Goal: Task Accomplishment & Management: Complete application form

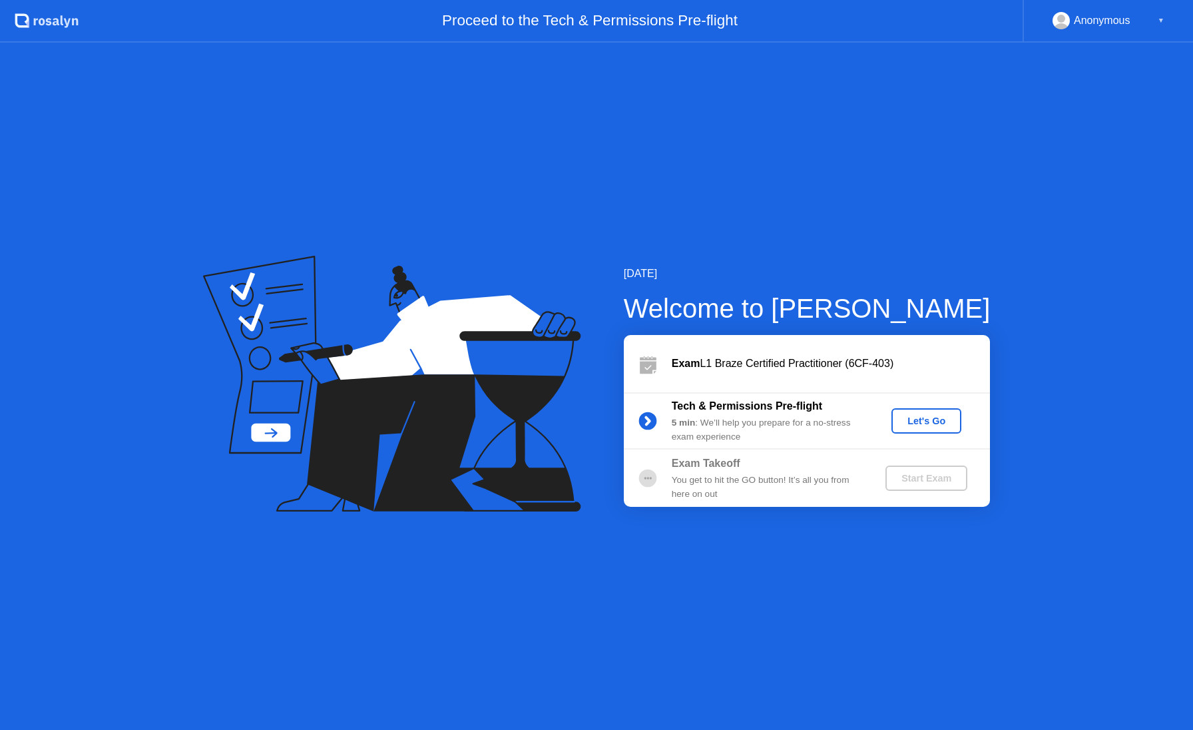
click at [947, 419] on div "Let's Go" at bounding box center [926, 420] width 59 height 11
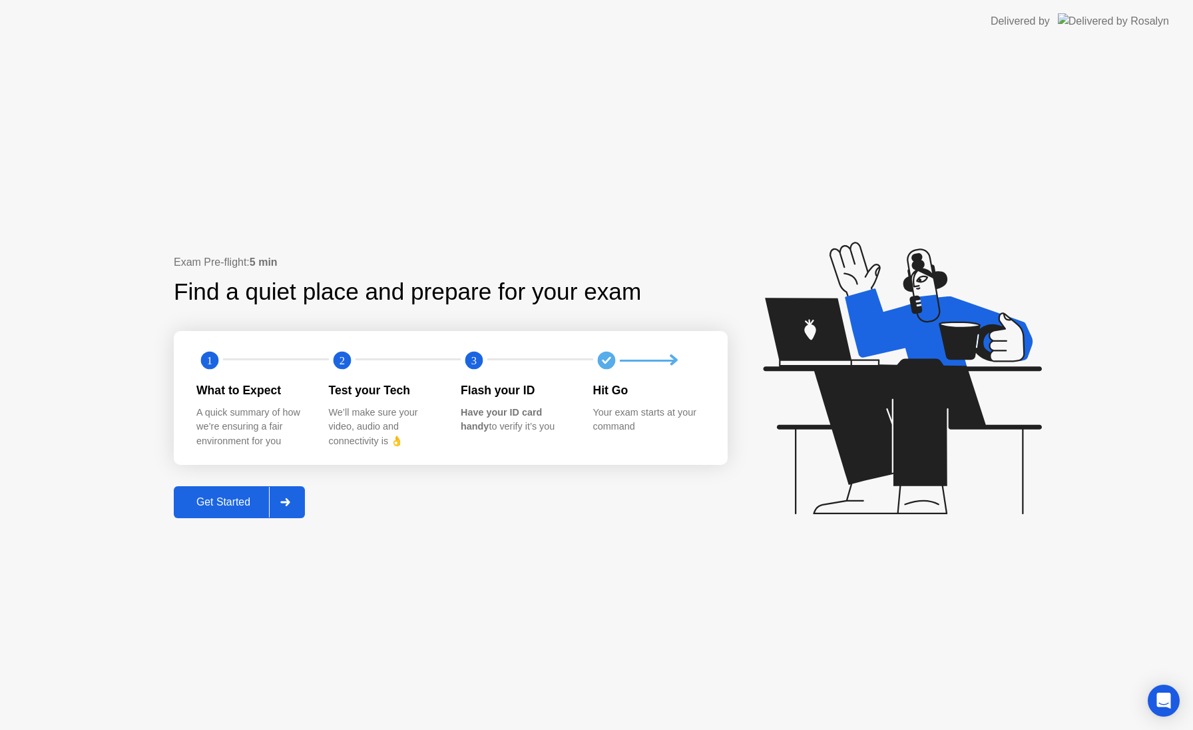
click at [230, 506] on div "Get Started" at bounding box center [223, 502] width 91 height 12
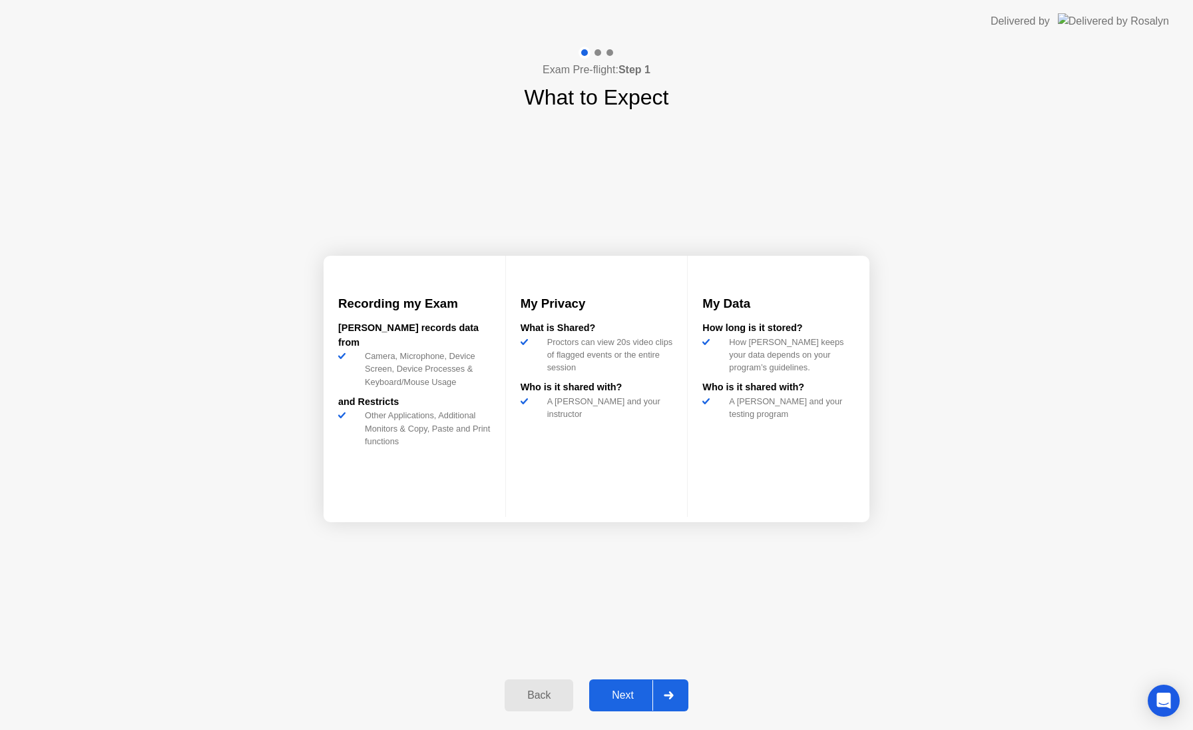
click at [635, 691] on div "Next" at bounding box center [622, 695] width 59 height 12
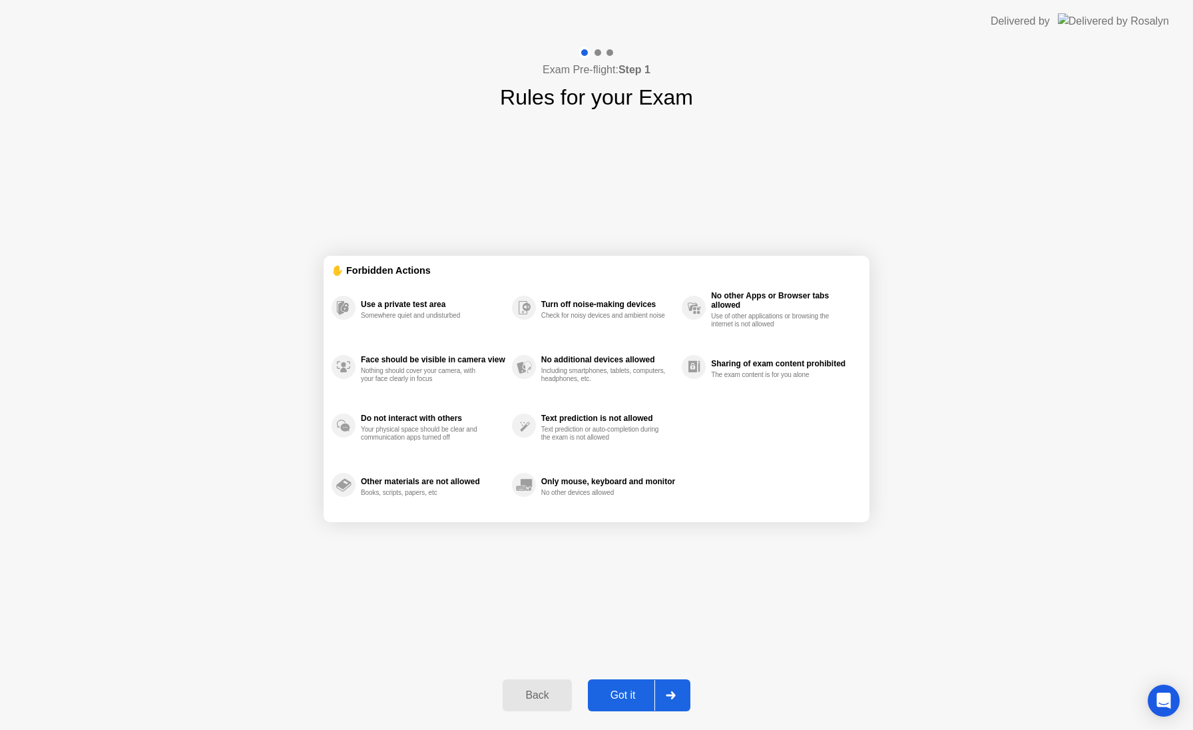
click at [613, 691] on div "Got it" at bounding box center [623, 695] width 63 height 12
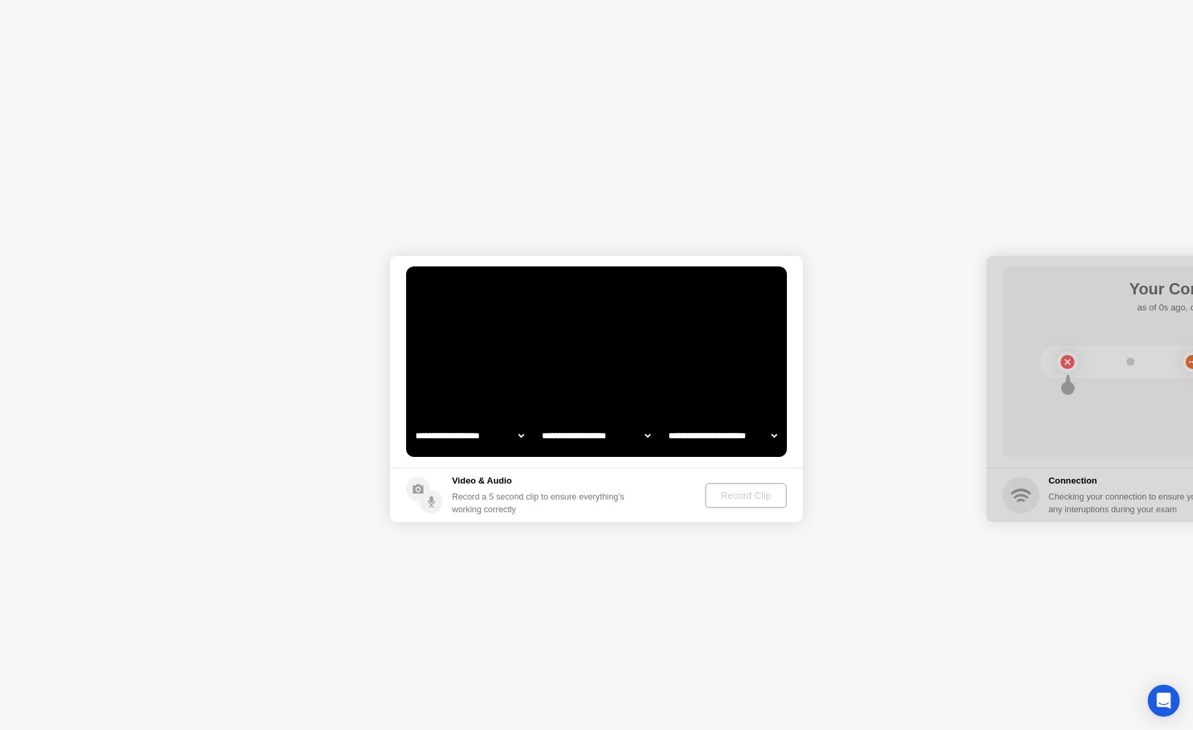
select select "**********"
select select "*******"
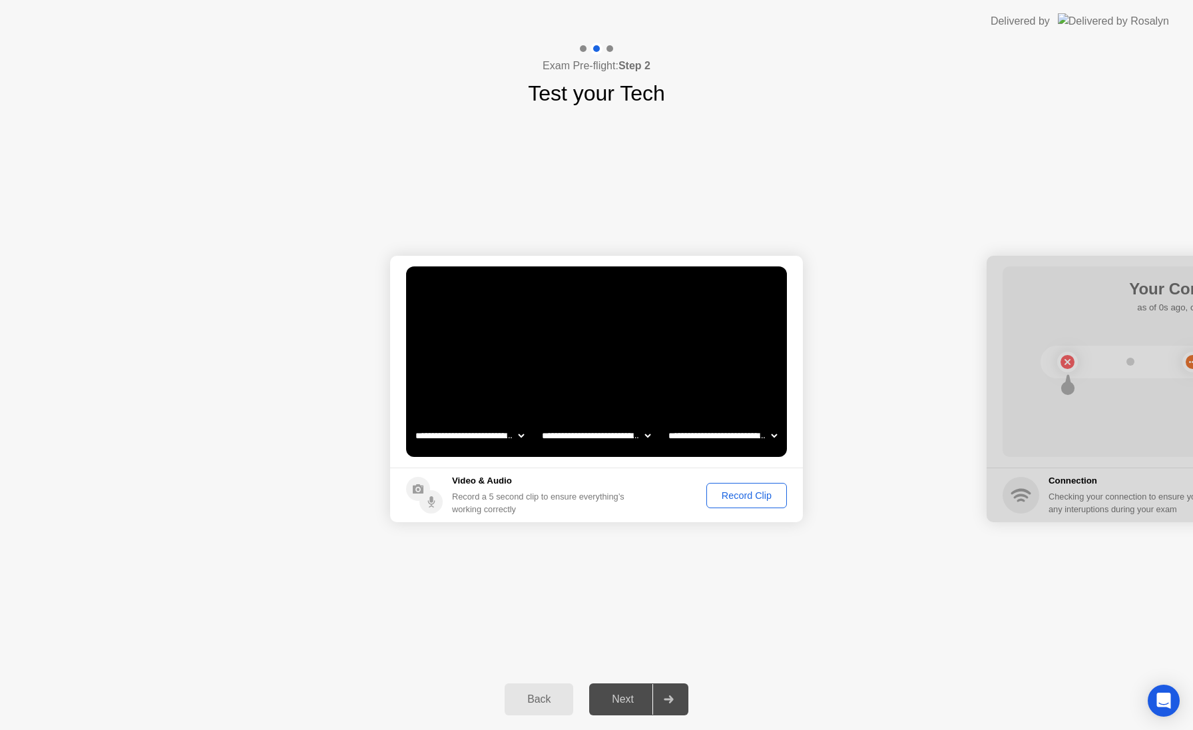
click at [758, 495] on div "Record Clip" at bounding box center [746, 495] width 71 height 11
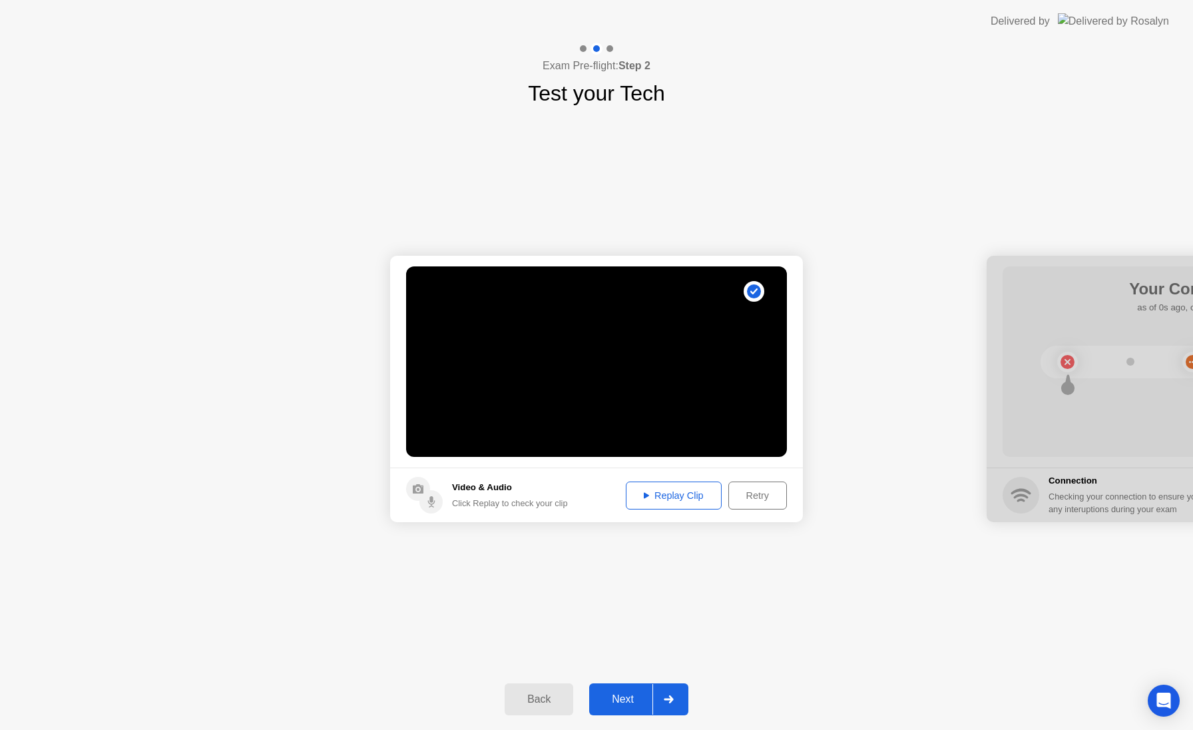
click at [674, 495] on div "Replay Clip" at bounding box center [673, 495] width 87 height 11
click at [624, 705] on div "Next" at bounding box center [622, 699] width 59 height 12
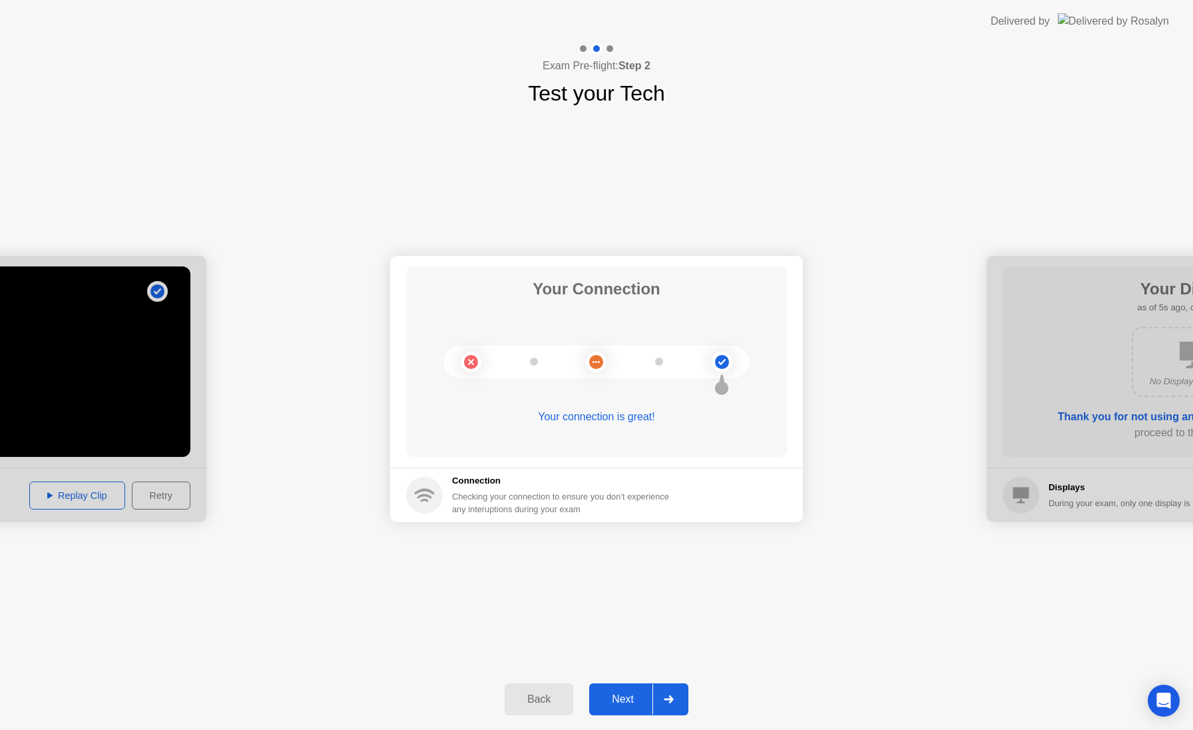
click at [624, 704] on div "Next" at bounding box center [622, 699] width 59 height 12
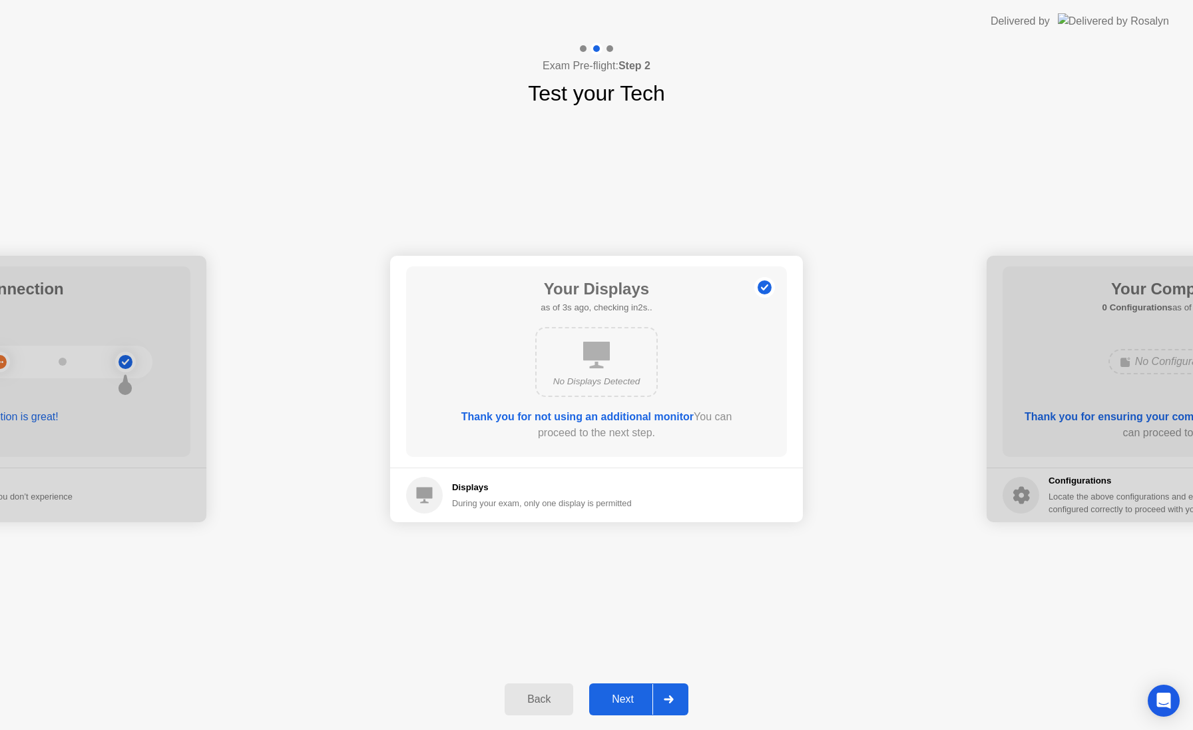
click at [640, 688] on button "Next" at bounding box center [638, 699] width 99 height 32
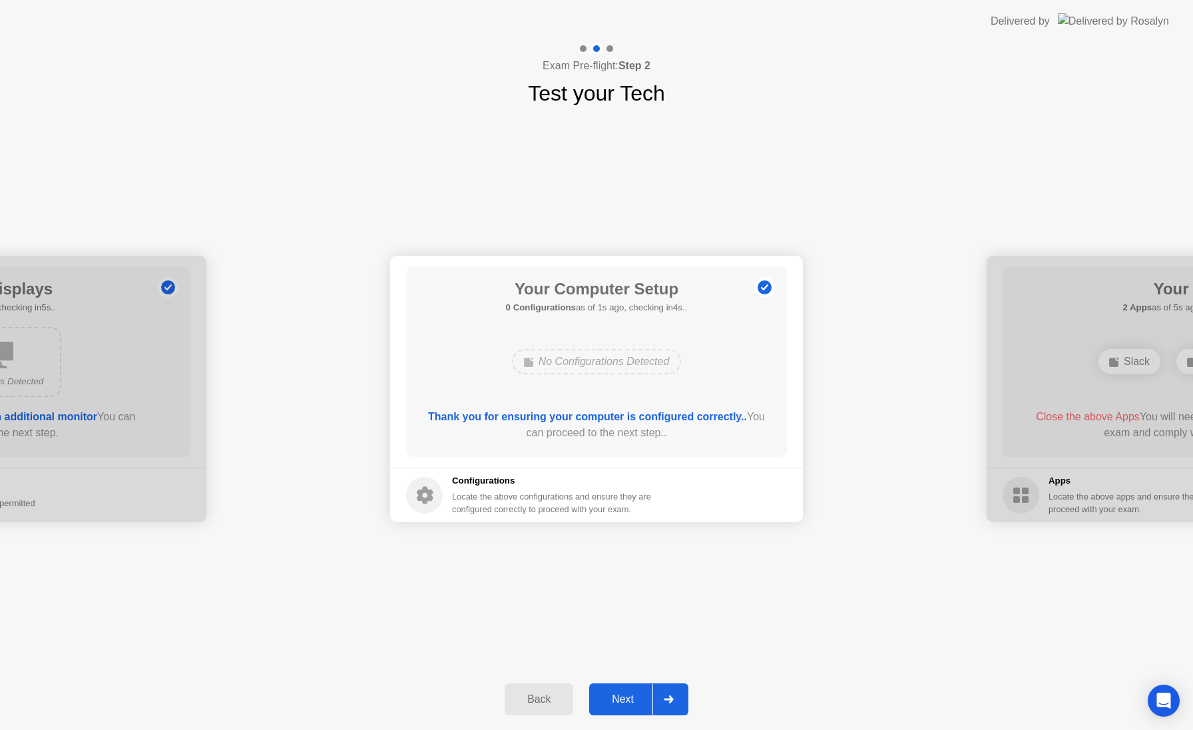
click at [722, 359] on div "No Configurations Detected" at bounding box center [596, 361] width 305 height 36
click at [638, 706] on button "Next" at bounding box center [638, 699] width 99 height 32
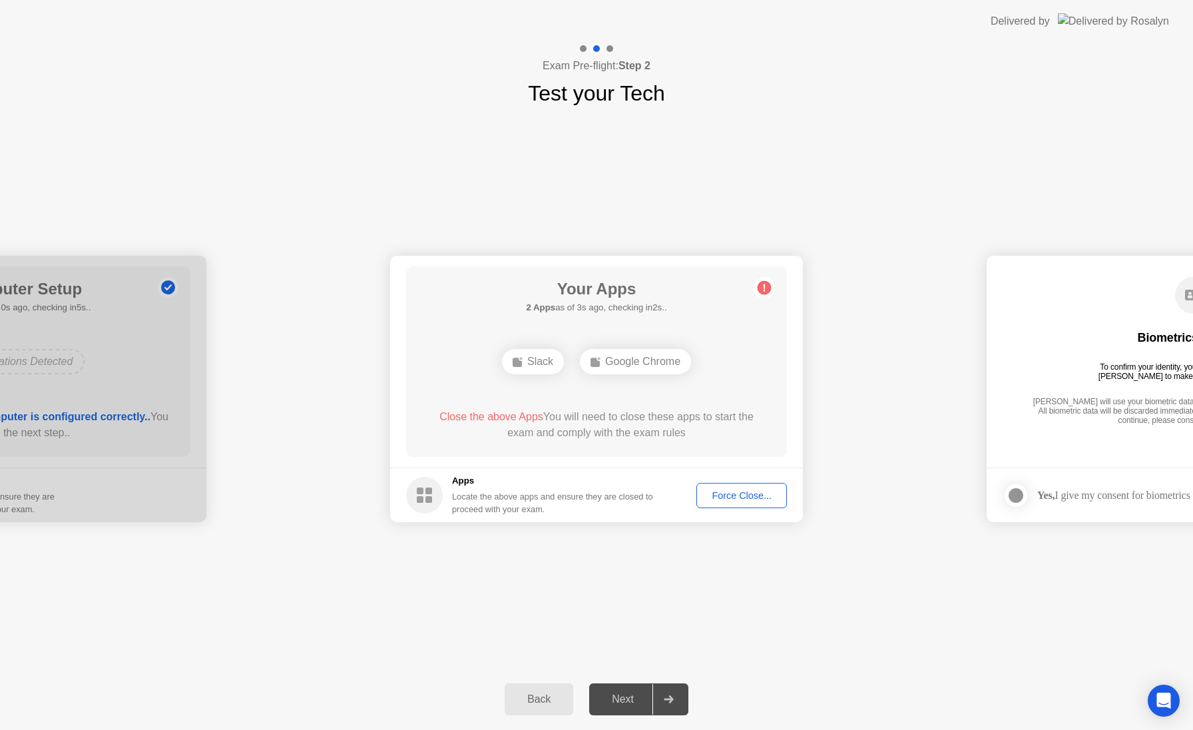
click at [741, 502] on button "Force Close..." at bounding box center [741, 495] width 91 height 25
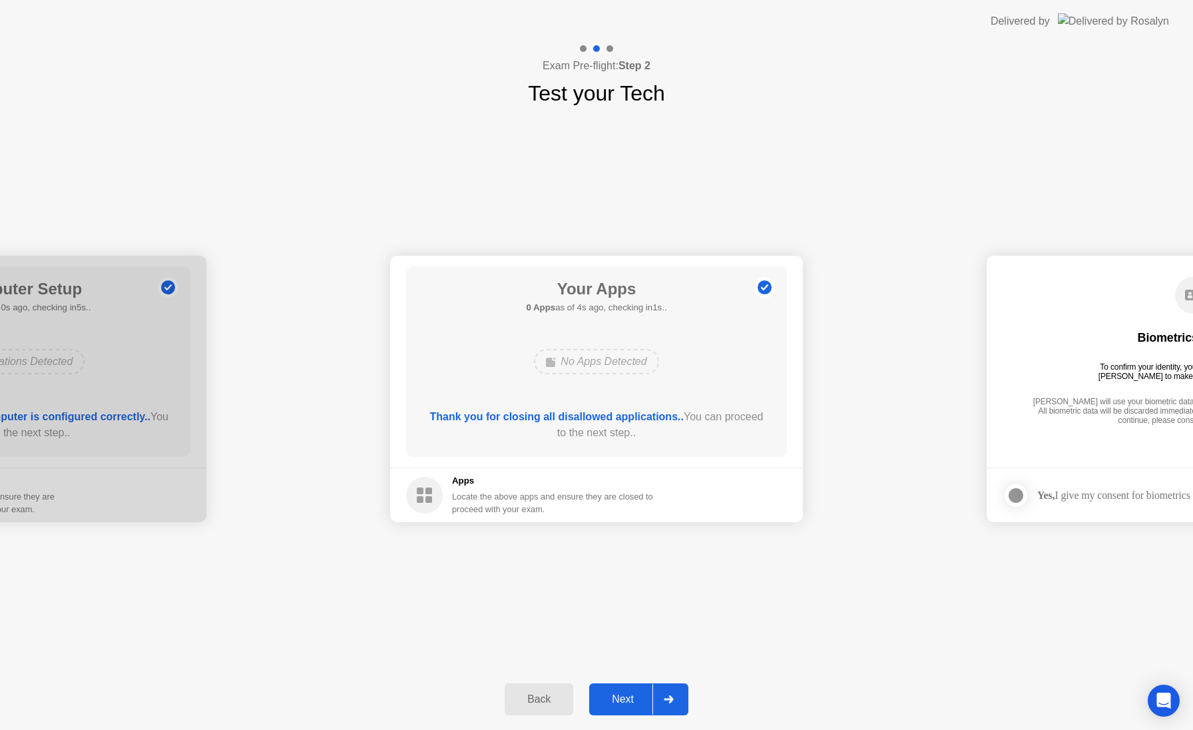
click at [625, 690] on button "Next" at bounding box center [638, 699] width 99 height 32
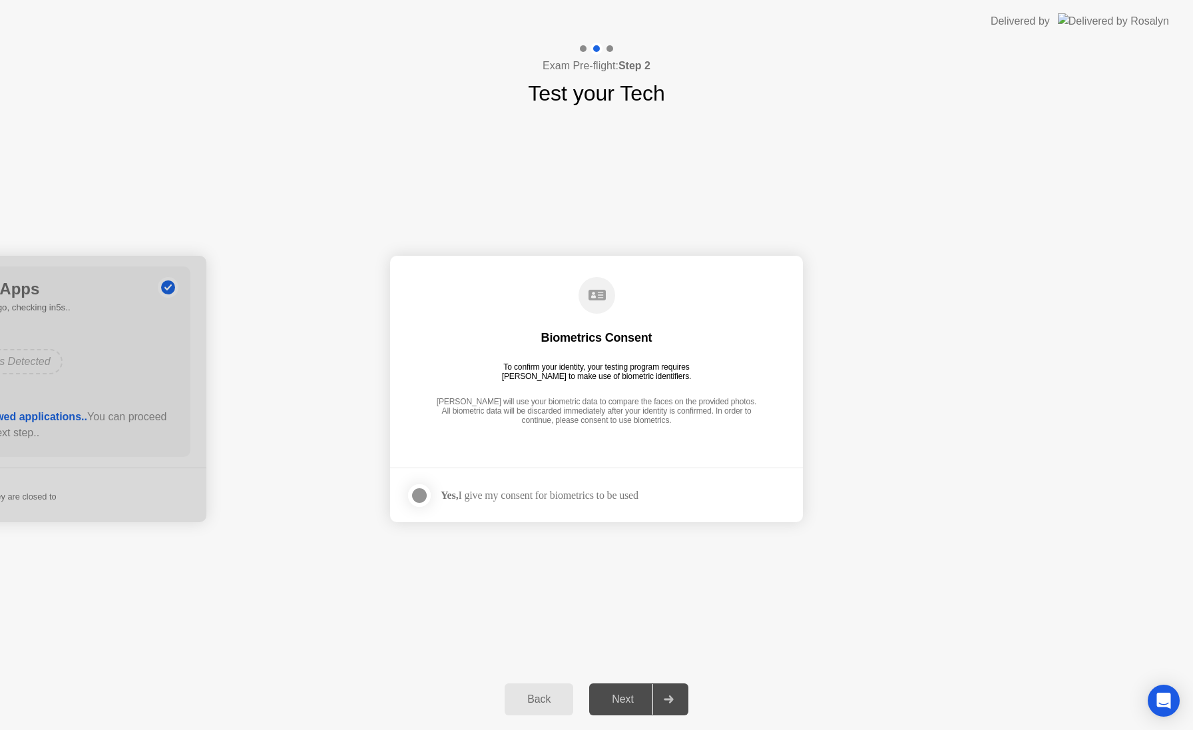
click at [633, 694] on div "Next" at bounding box center [622, 699] width 59 height 12
click at [417, 499] on div at bounding box center [419, 495] width 16 height 16
click at [628, 704] on div "Next" at bounding box center [622, 699] width 59 height 12
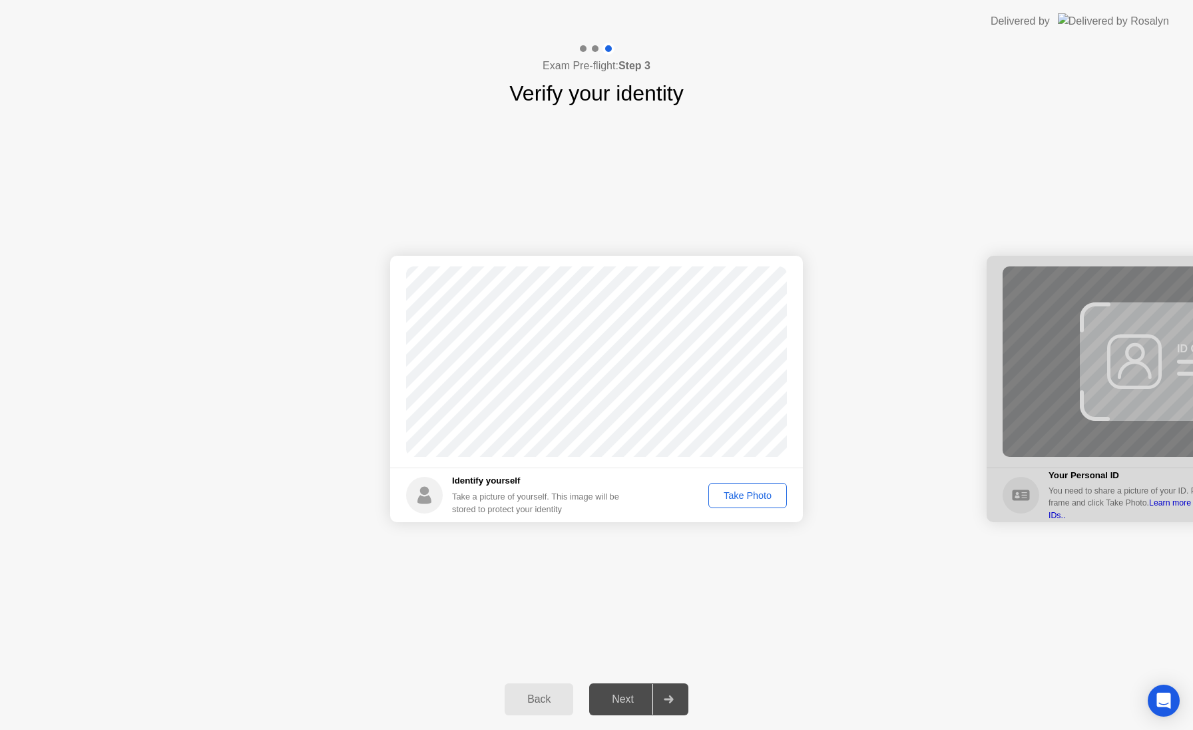
click at [740, 495] on div "Take Photo" at bounding box center [747, 495] width 69 height 11
click at [628, 681] on div "Back Next" at bounding box center [596, 698] width 1193 height 61
click at [632, 689] on button "Next" at bounding box center [638, 699] width 99 height 32
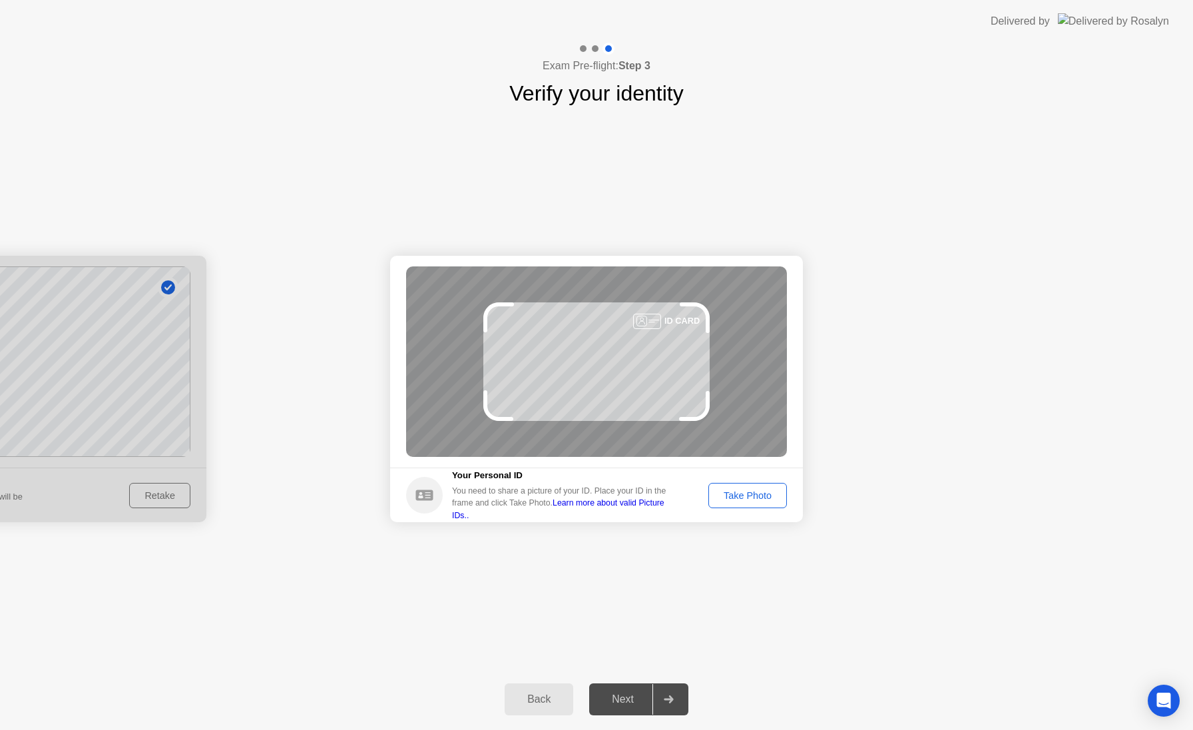
click at [759, 491] on div "Take Photo" at bounding box center [747, 495] width 69 height 11
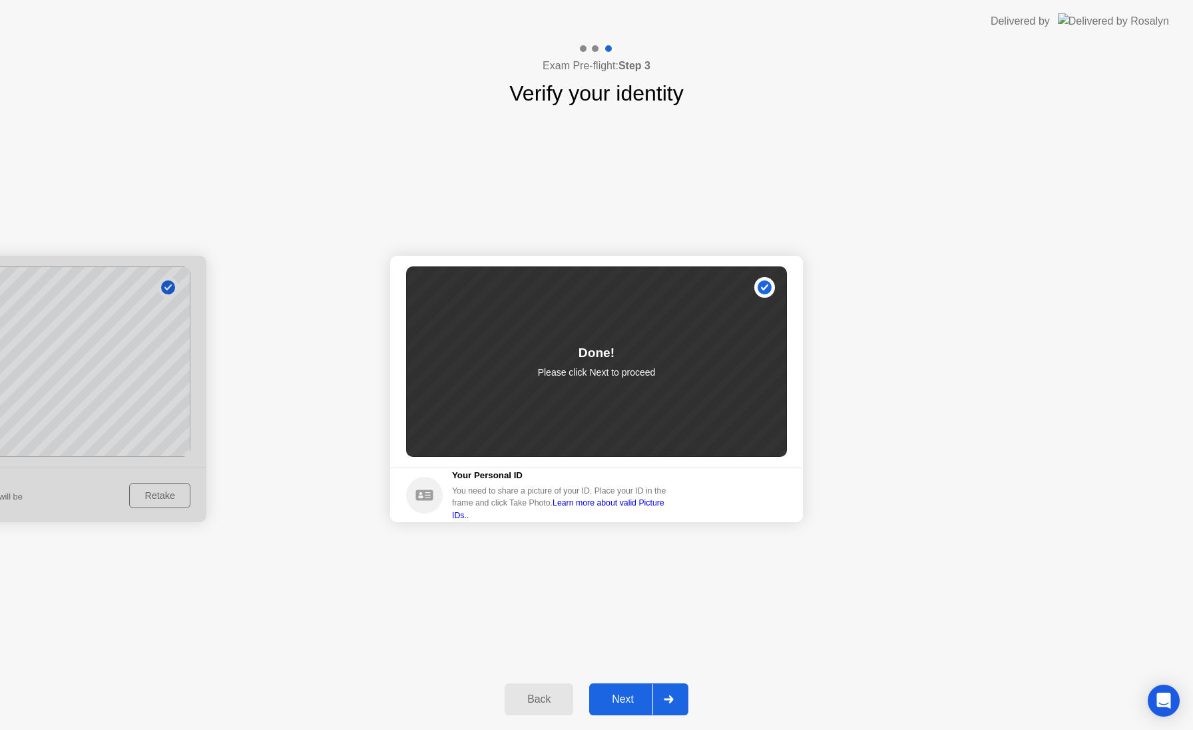
click at [641, 686] on button "Next" at bounding box center [638, 699] width 99 height 32
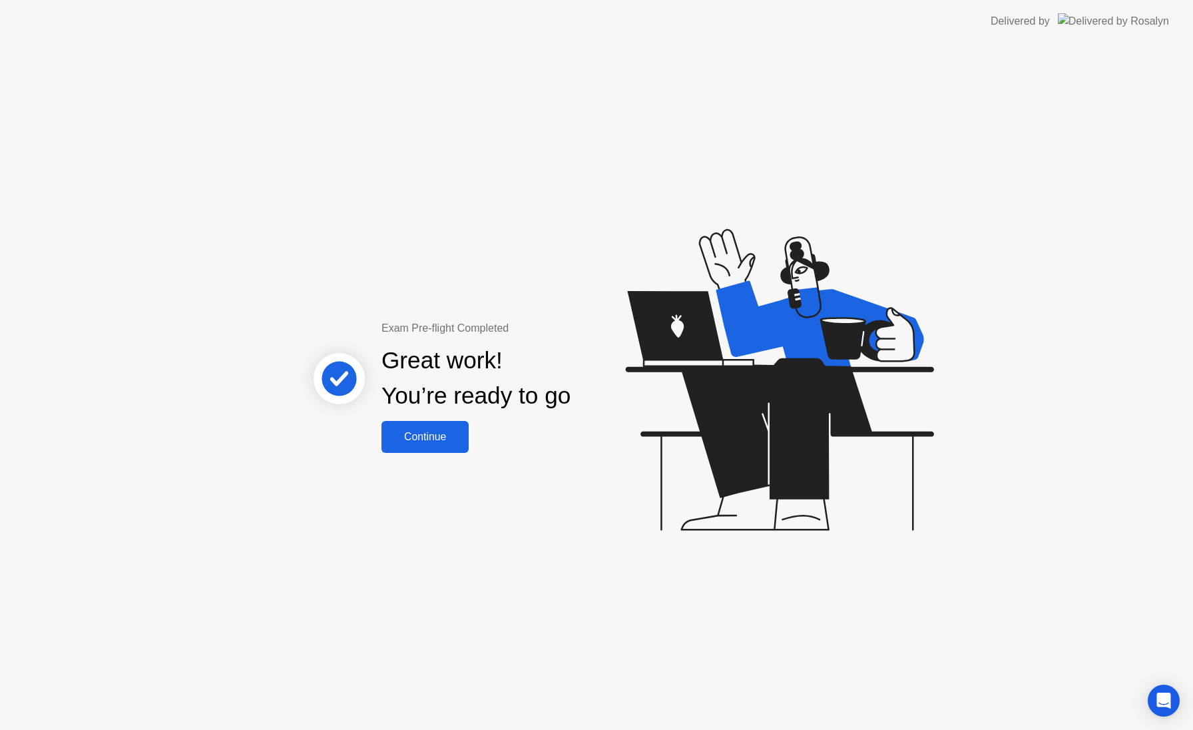
click at [391, 435] on div "Continue" at bounding box center [424, 437] width 79 height 12
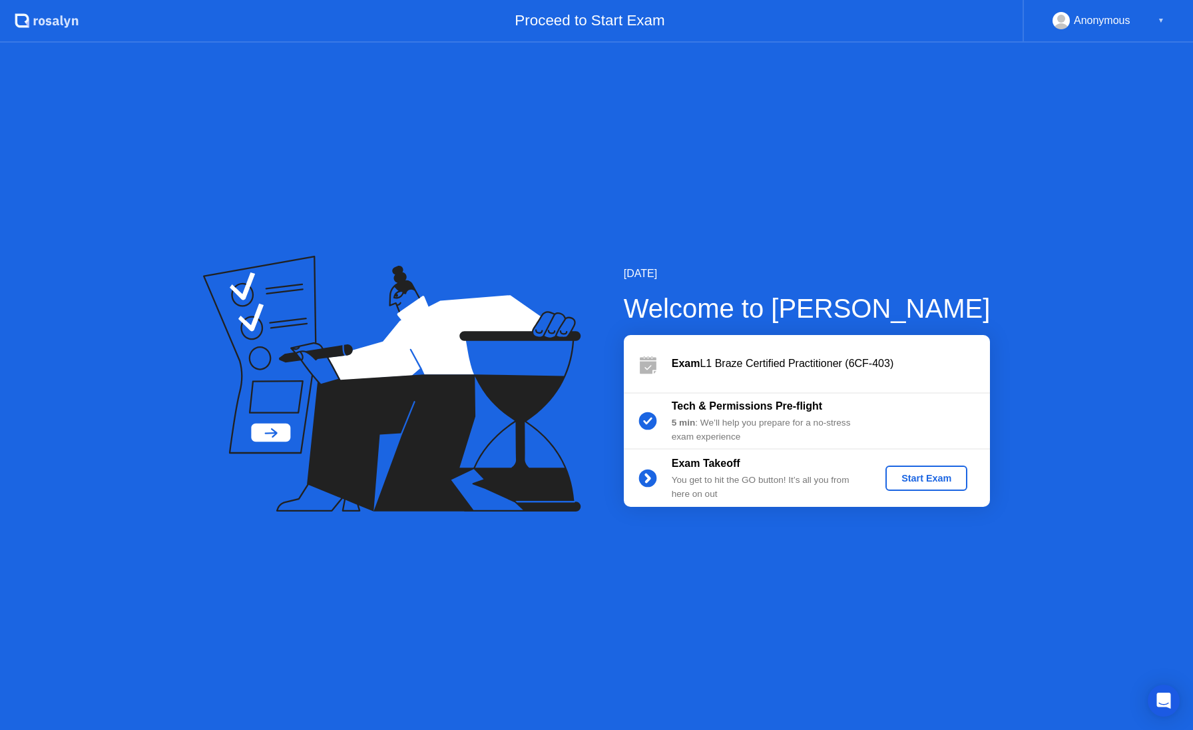
click at [936, 483] on div "Start Exam" at bounding box center [926, 478] width 71 height 11
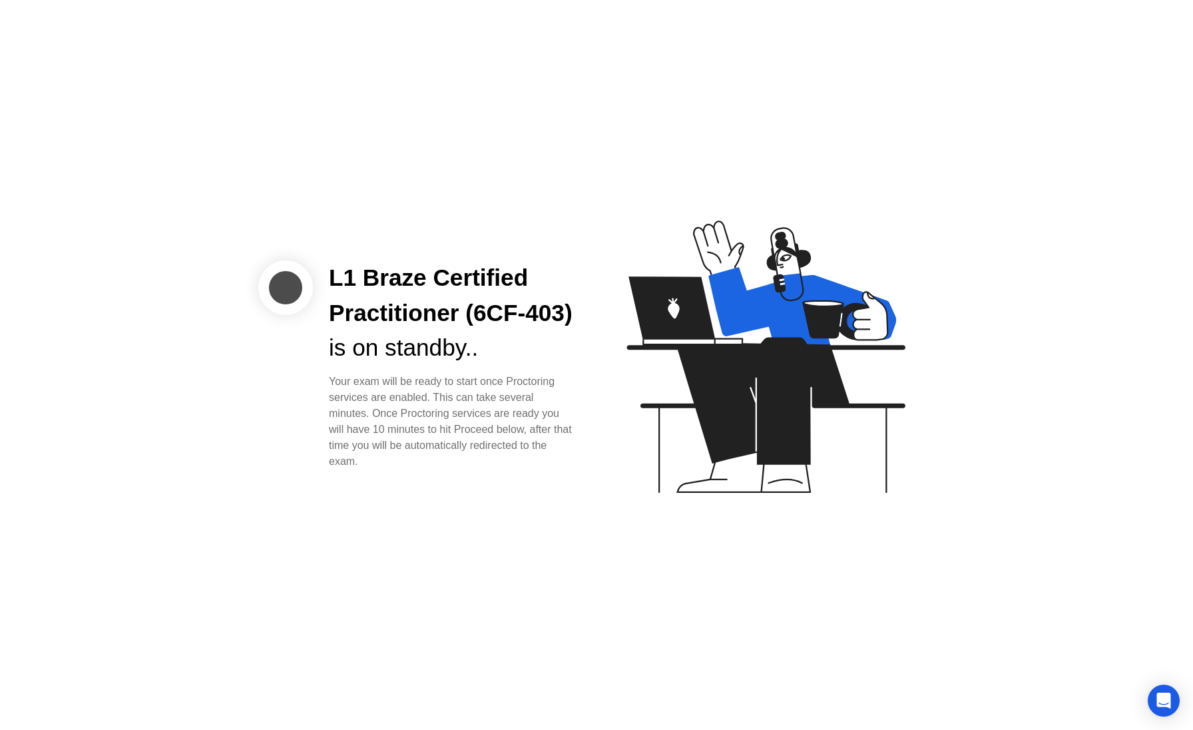
drag, startPoint x: 473, startPoint y: 399, endPoint x: 491, endPoint y: 429, distance: 35.5
click at [491, 429] on div "Your exam will be ready to start once Proctoring services are enabled. This can…" at bounding box center [452, 421] width 246 height 96
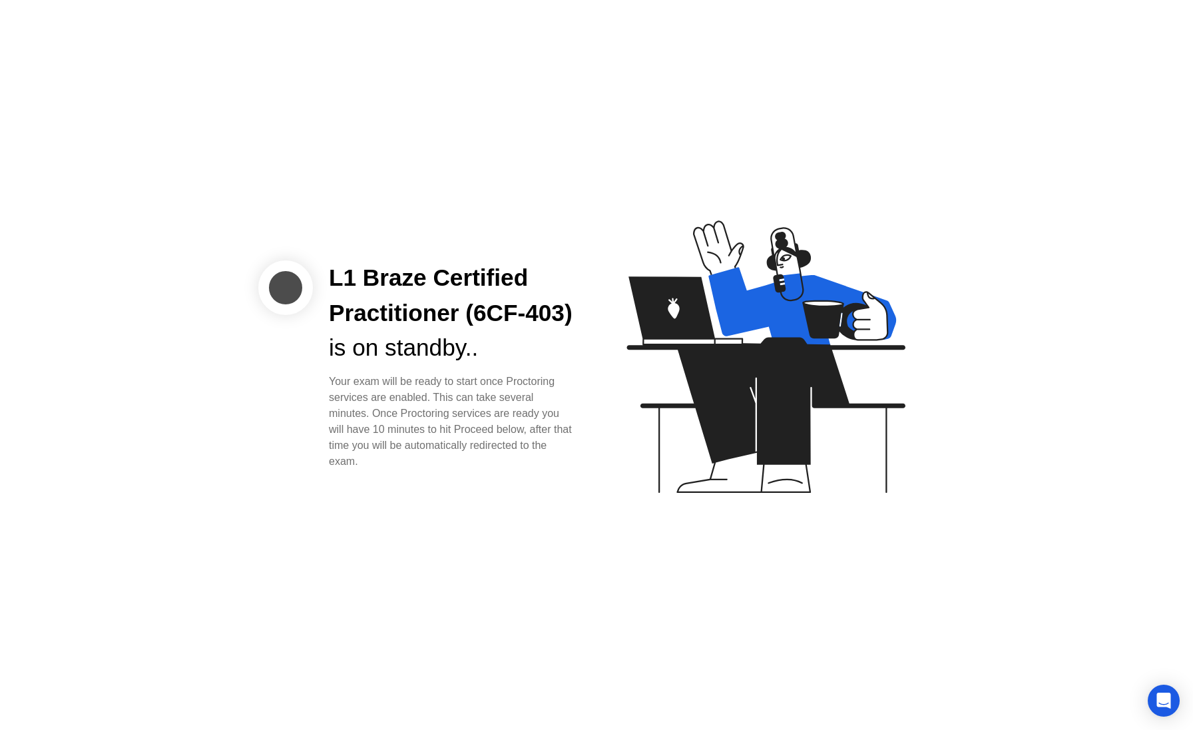
click at [468, 493] on div "L1 Braze Certified Practitioner (6CF-403) is on standby.. Your exam will be rea…" at bounding box center [596, 365] width 1193 height 730
drag, startPoint x: 578, startPoint y: 406, endPoint x: 622, endPoint y: 381, distance: 50.1
click at [583, 403] on div "L1 Braze Certified Practitioner (6CF-403) is on standby.. Your exam will be rea…" at bounding box center [452, 364] width 278 height 209
click at [698, 353] on icon at bounding box center [765, 356] width 278 height 272
drag, startPoint x: 523, startPoint y: 497, endPoint x: 559, endPoint y: 375, distance: 127.0
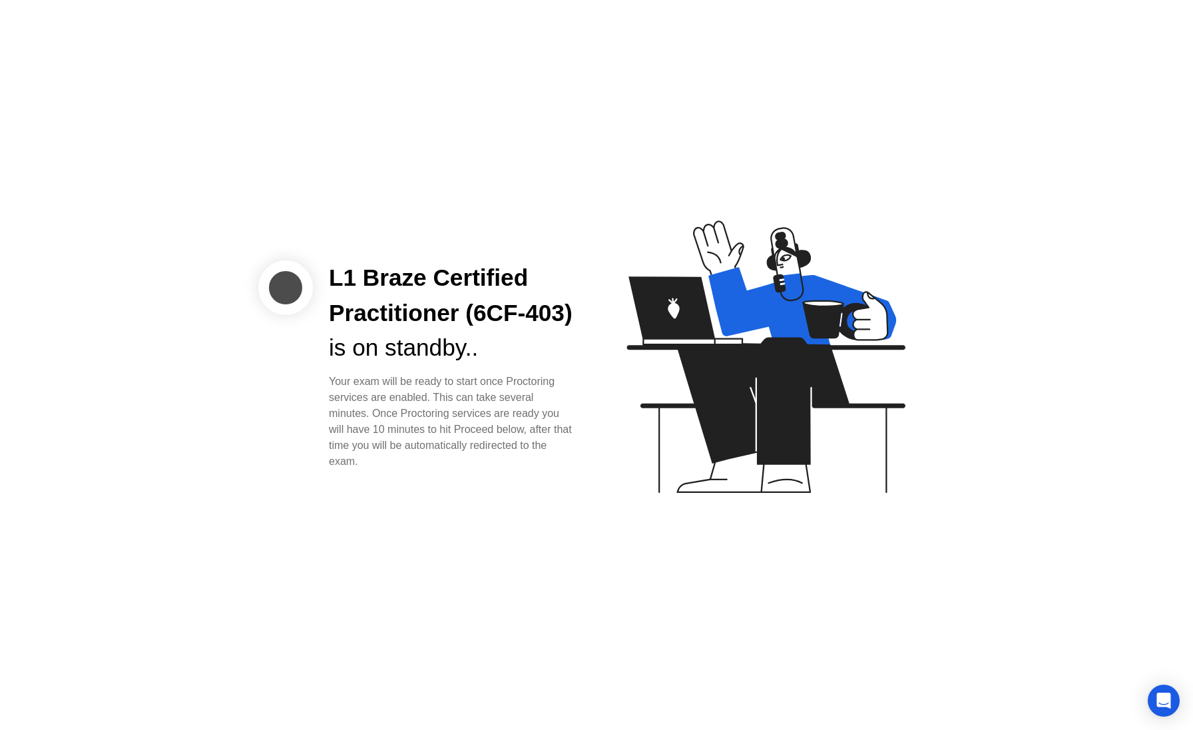
click at [541, 423] on div "L1 Braze Certified Practitioner (6CF-403) is on standby.. Your exam will be rea…" at bounding box center [596, 365] width 1193 height 730
click at [715, 320] on icon at bounding box center [762, 362] width 343 height 341
drag, startPoint x: 766, startPoint y: 357, endPoint x: 752, endPoint y: 423, distance: 67.4
click at [766, 393] on icon at bounding box center [762, 362] width 343 height 341
click at [311, 101] on div "L1 Braze Certified Practitioner (6CF-403) is on standby.. Your exam will be rea…" at bounding box center [596, 365] width 1193 height 730
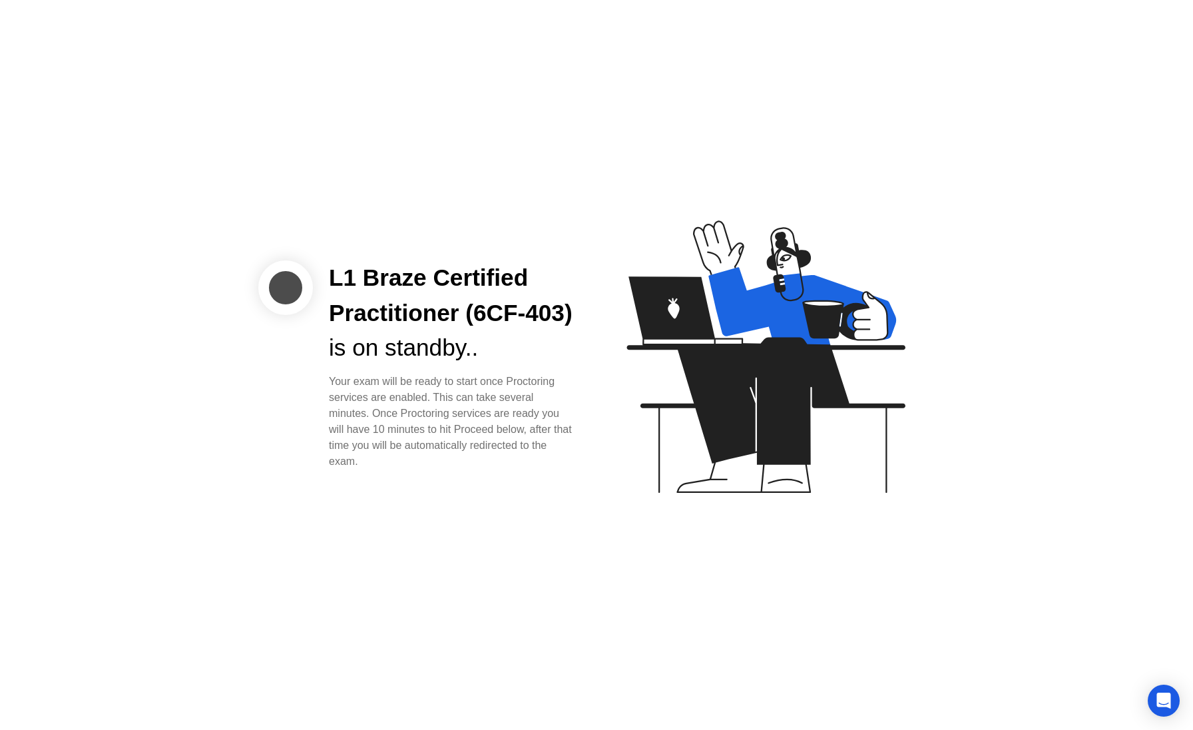
click at [213, 61] on div "L1 Braze Certified Practitioner (6CF-403) is on standby.. Your exam will be rea…" at bounding box center [596, 365] width 1193 height 730
click at [85, 5] on div "L1 Braze Certified Practitioner (6CF-403) is on standby.. Your exam will be rea…" at bounding box center [596, 365] width 1193 height 730
drag, startPoint x: 59, startPoint y: 17, endPoint x: 45, endPoint y: 67, distance: 51.7
click at [48, 41] on div "L1 Braze Certified Practitioner (6CF-403) is on standby.. Your exam will be rea…" at bounding box center [596, 365] width 1193 height 730
click at [79, 230] on div "L1 Braze Certified Practitioner (6CF-403) is on standby.. Your exam will be rea…" at bounding box center [596, 365] width 1193 height 730
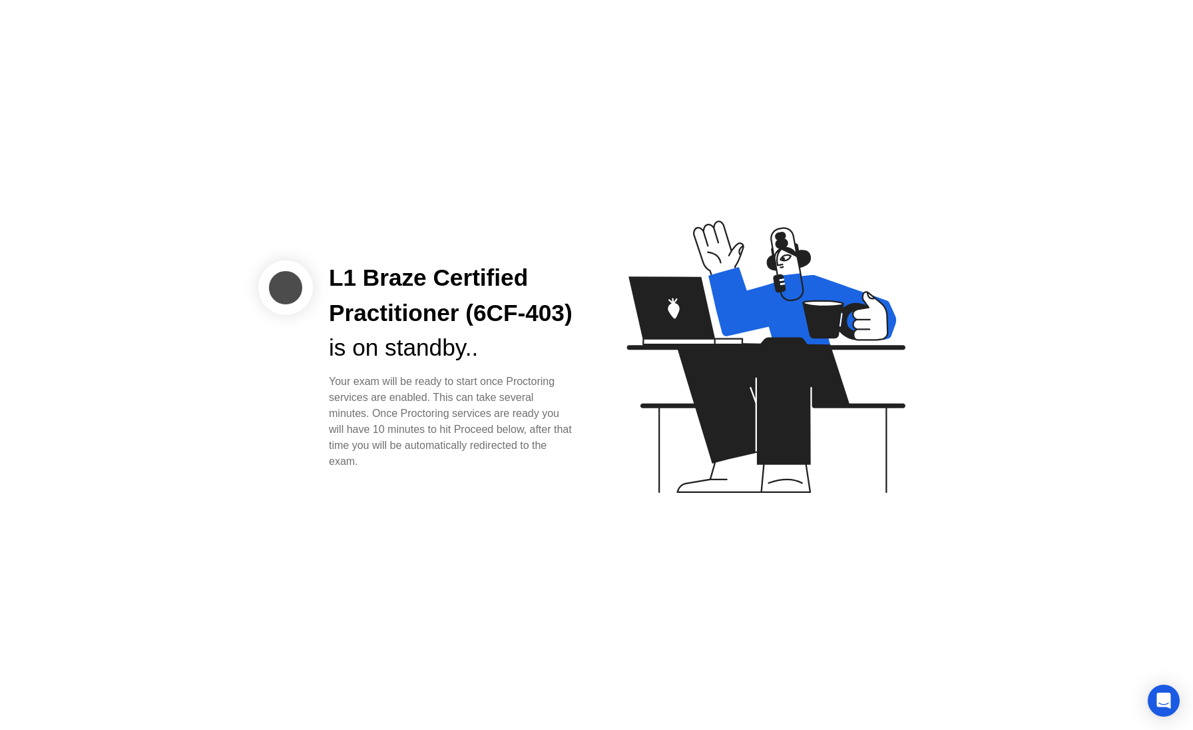
drag, startPoint x: 509, startPoint y: 314, endPoint x: 604, endPoint y: 513, distance: 220.9
click at [544, 381] on div "L1 Braze Certified Practitioner (6CF-403) is on standby.. Your exam will be rea…" at bounding box center [596, 365] width 1193 height 730
click at [805, 624] on div "L1 Braze Certified Practitioner (6CF-403) is on standby.. Your exam will be rea…" at bounding box center [596, 365] width 1193 height 730
drag, startPoint x: 1070, startPoint y: 682, endPoint x: 1162, endPoint y: 698, distance: 93.4
click at [1092, 686] on div "L1 Braze Certified Practitioner (6CF-403) is on standby.. Your exam will be rea…" at bounding box center [596, 365] width 1193 height 730
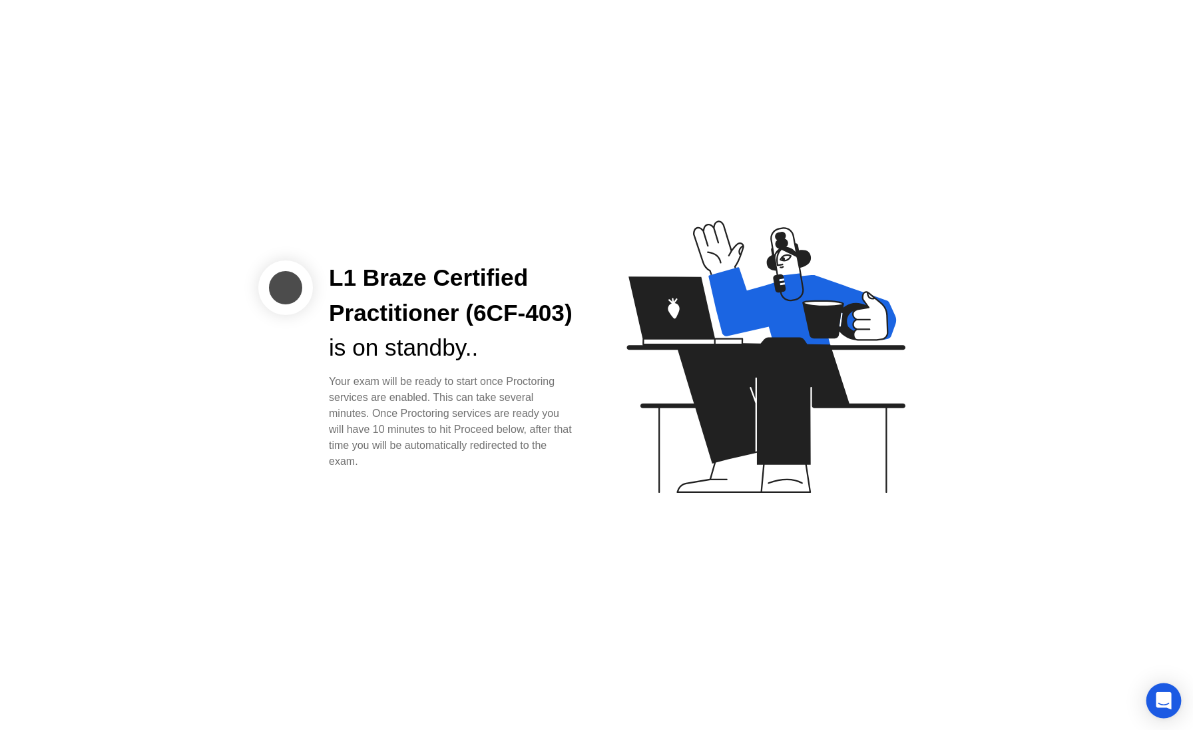
click at [1164, 698] on icon "Open Intercom Messenger" at bounding box center [1163, 700] width 15 height 17
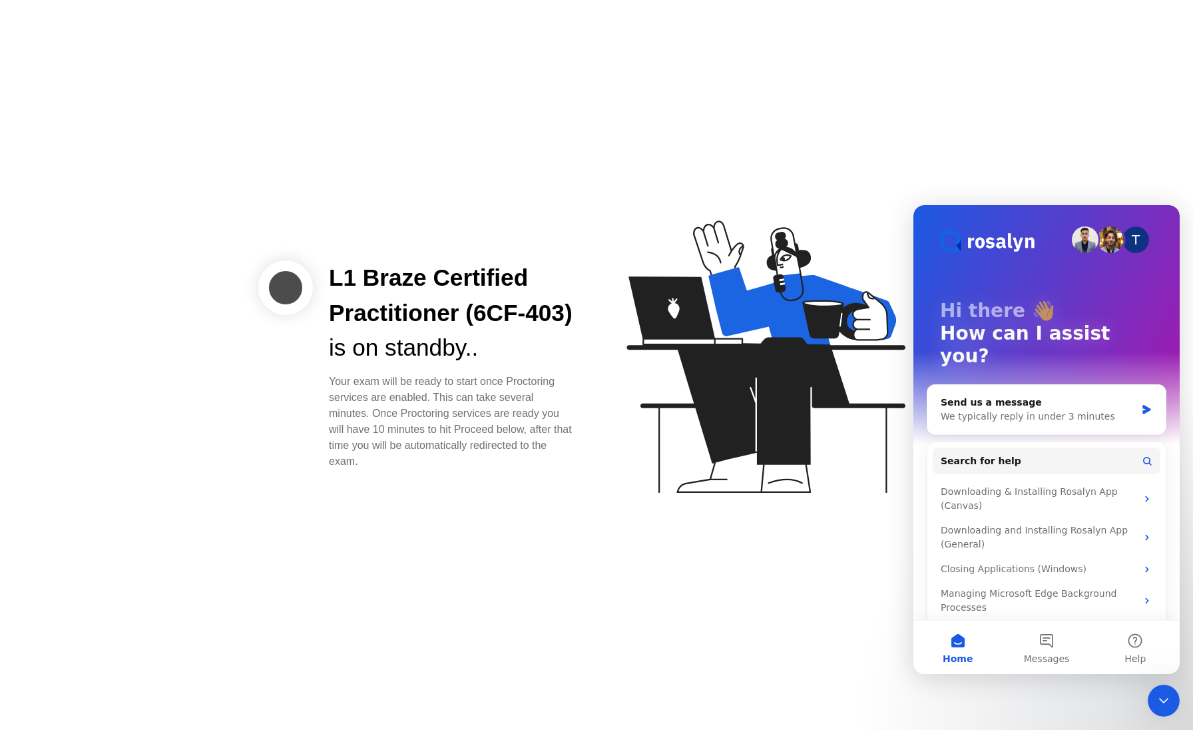
click at [779, 220] on icon at bounding box center [762, 362] width 343 height 341
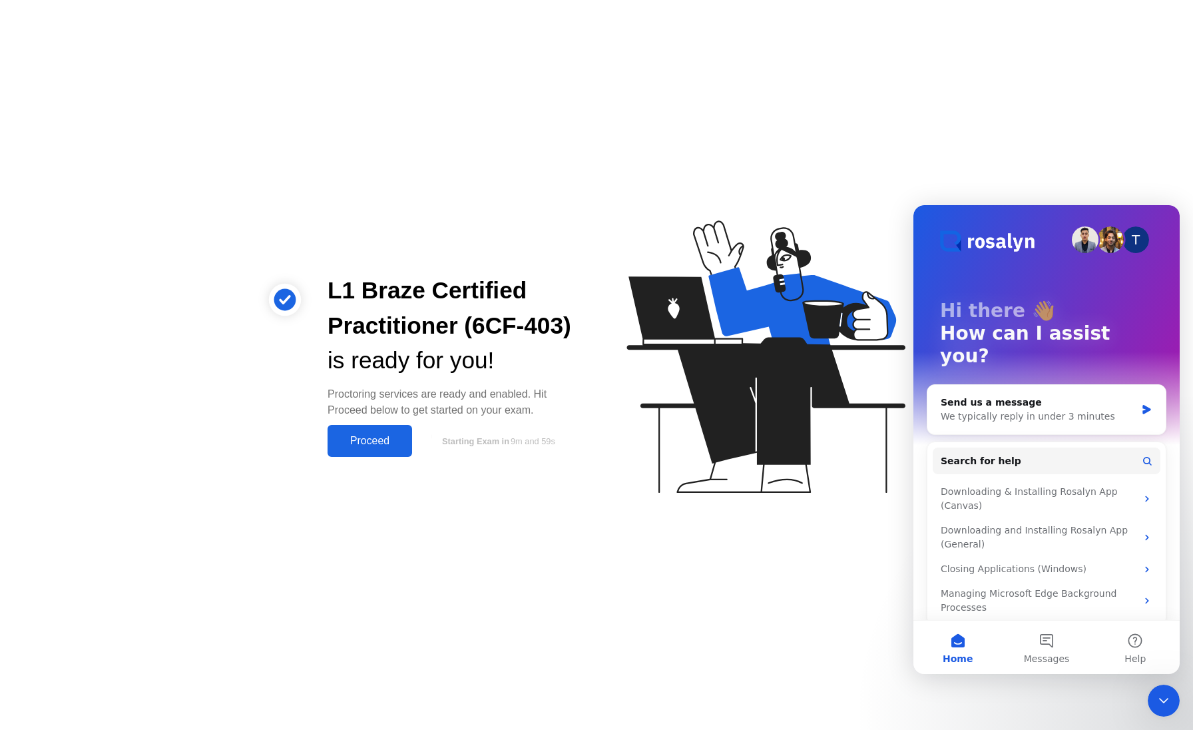
drag, startPoint x: 506, startPoint y: 340, endPoint x: 501, endPoint y: 362, distance: 22.5
click at [506, 340] on div "L1 Braze Certified Practitioner (6CF-403)" at bounding box center [451, 308] width 248 height 71
drag, startPoint x: 1172, startPoint y: 26, endPoint x: 1166, endPoint y: 30, distance: 7.8
click at [1169, 29] on div "L1 Braze Certified Practitioner (6CF-403) is ready for you! Proctoring services…" at bounding box center [596, 365] width 1193 height 730
click at [1174, 702] on div "Close Intercom Messenger" at bounding box center [1164, 700] width 32 height 32
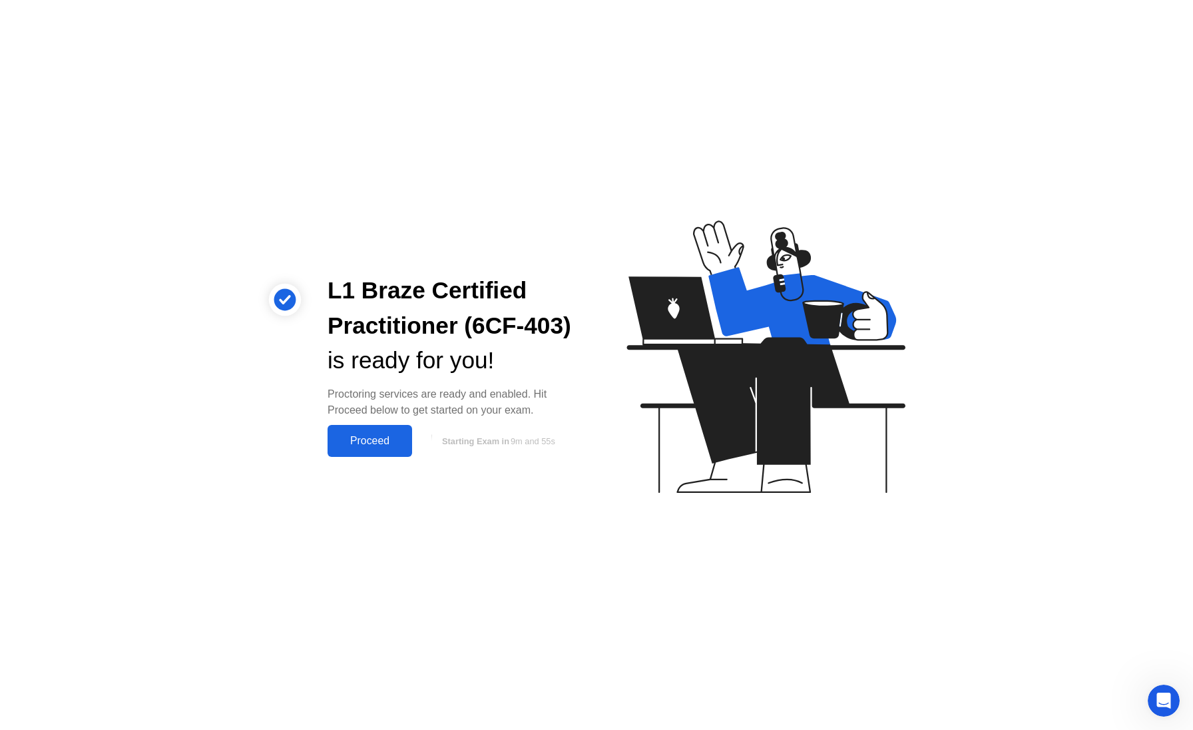
click at [368, 429] on button "Proceed" at bounding box center [369, 441] width 85 height 32
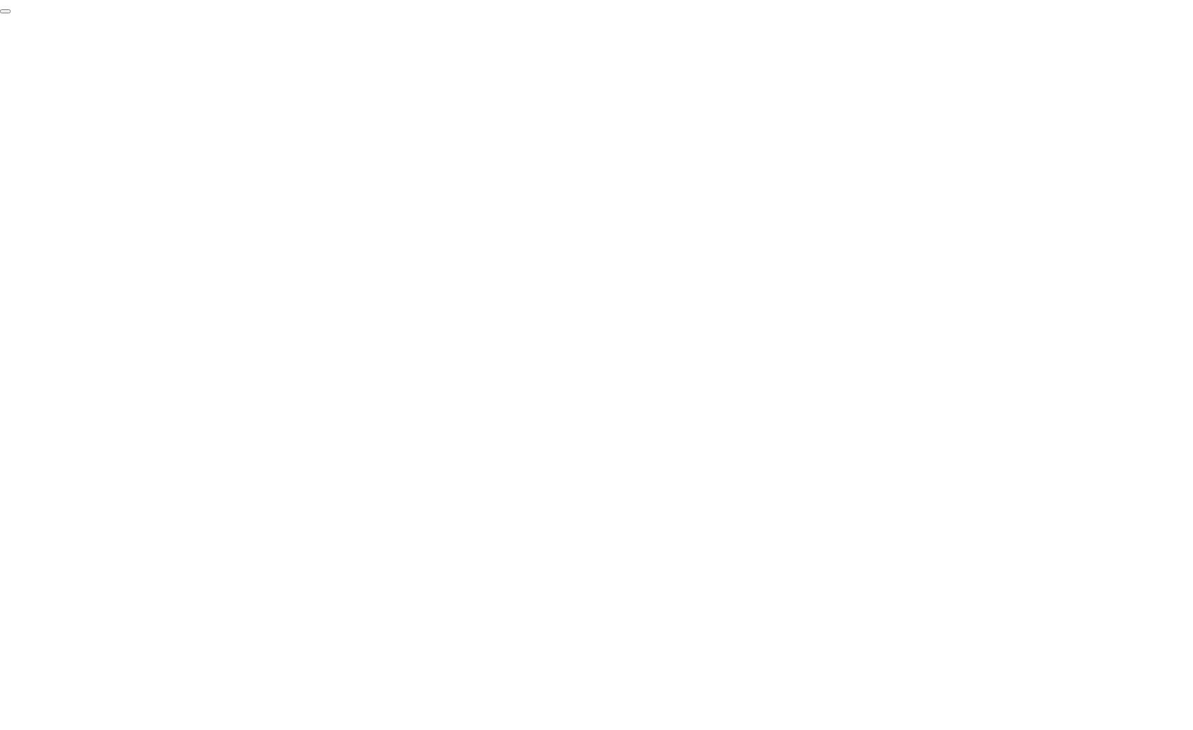
click at [11, 13] on button "End Proctoring Session" at bounding box center [5, 11] width 11 height 4
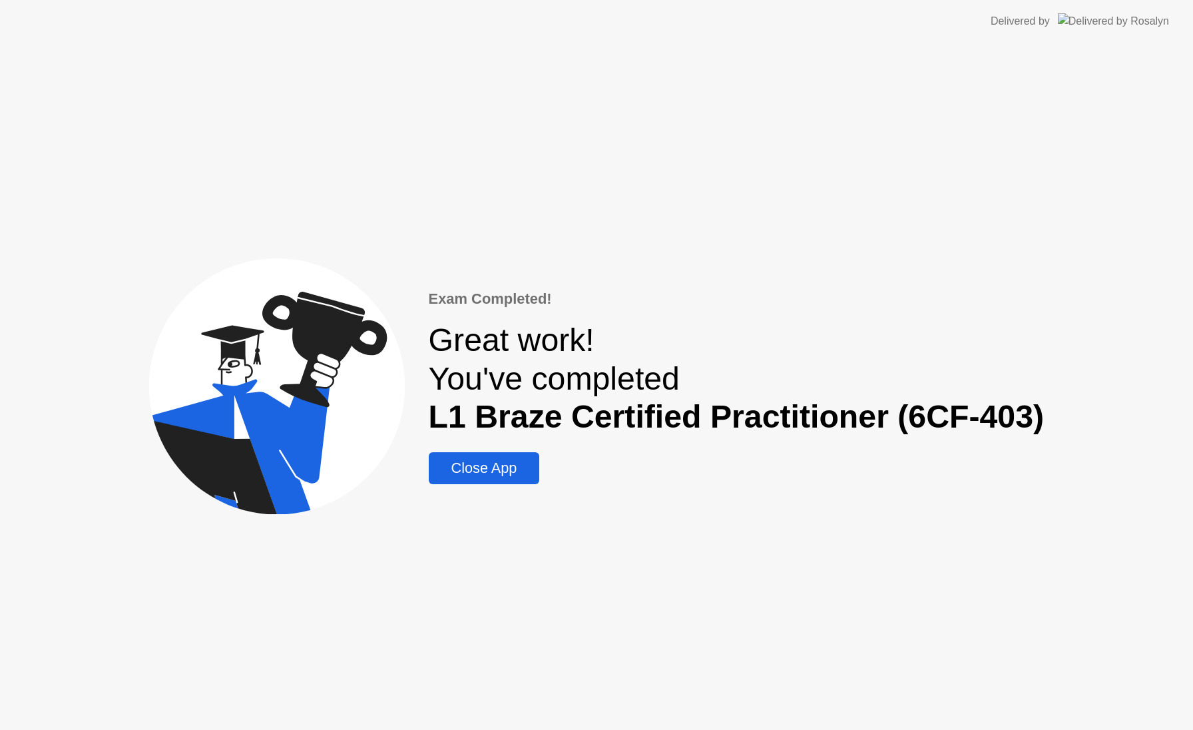
click at [496, 468] on div "Close App" at bounding box center [484, 467] width 103 height 17
